Goal: Transaction & Acquisition: Purchase product/service

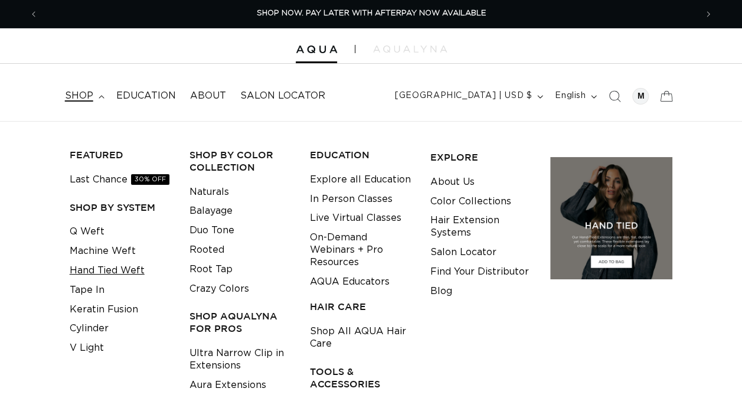
click at [109, 269] on link "Hand Tied Weft" at bounding box center [107, 270] width 75 height 19
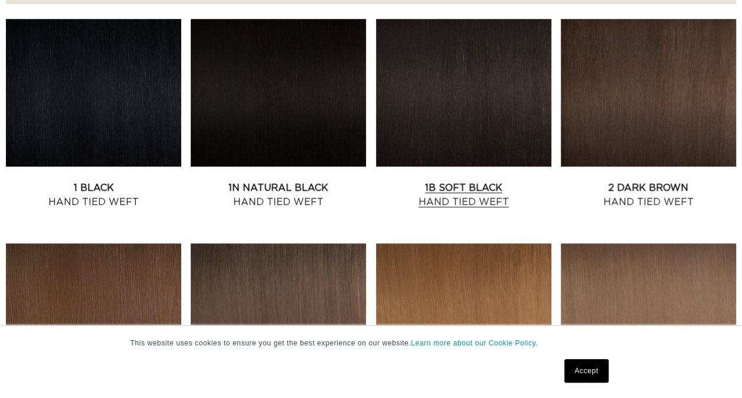
scroll to position [0, 658]
click at [505, 181] on link "1B Soft Black Hand Tied Weft" at bounding box center [463, 195] width 175 height 28
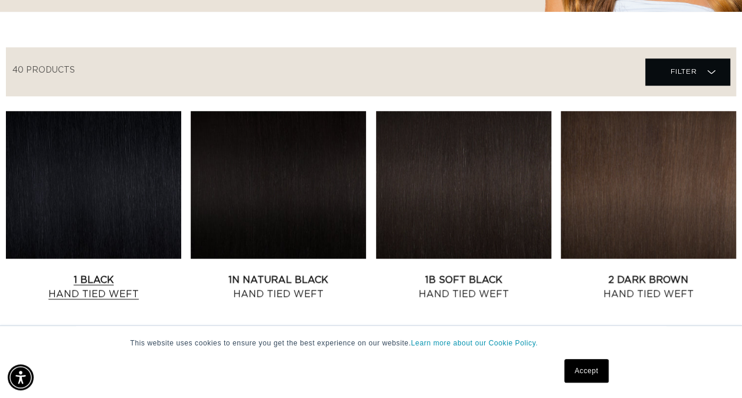
scroll to position [0, 0]
click at [139, 273] on link "1 Black Hand Tied Weft" at bounding box center [93, 287] width 175 height 28
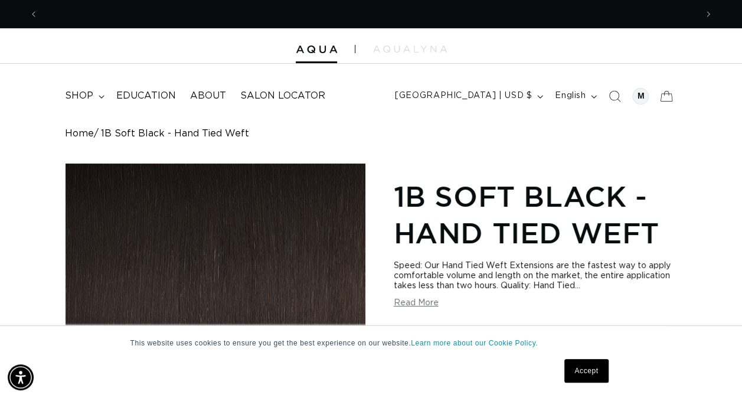
scroll to position [0, 1316]
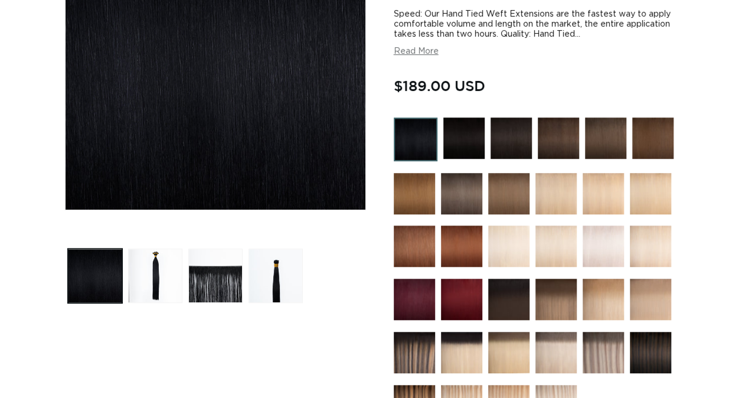
scroll to position [445, 0]
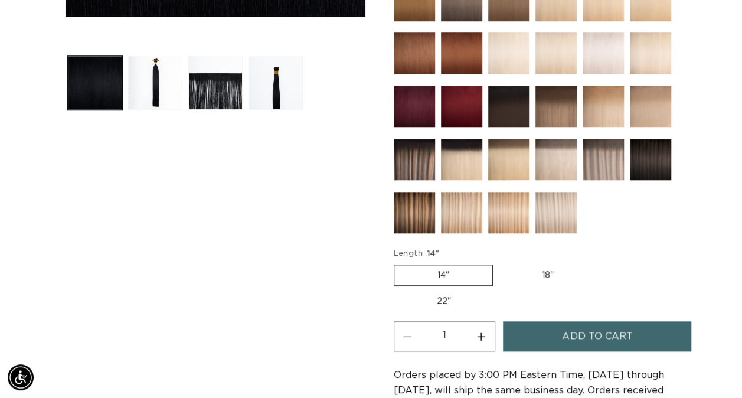
click at [550, 278] on label "18" Variant sold out or unavailable" at bounding box center [548, 275] width 98 height 20
click at [500, 263] on input "18" Variant sold out or unavailable" at bounding box center [499, 262] width 1 height 1
radio input "true"
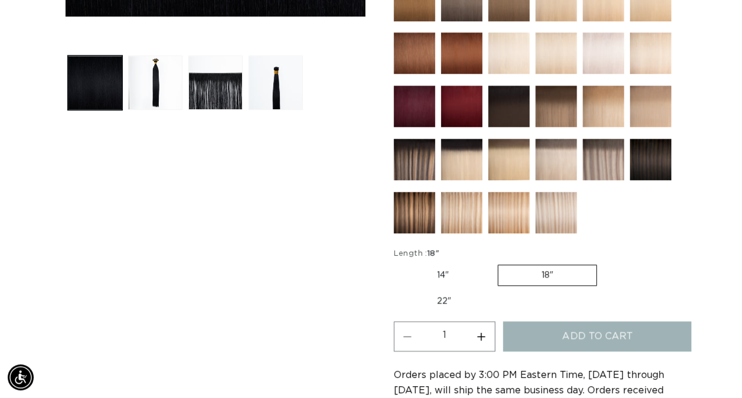
scroll to position [0, 658]
